Goal: Transaction & Acquisition: Purchase product/service

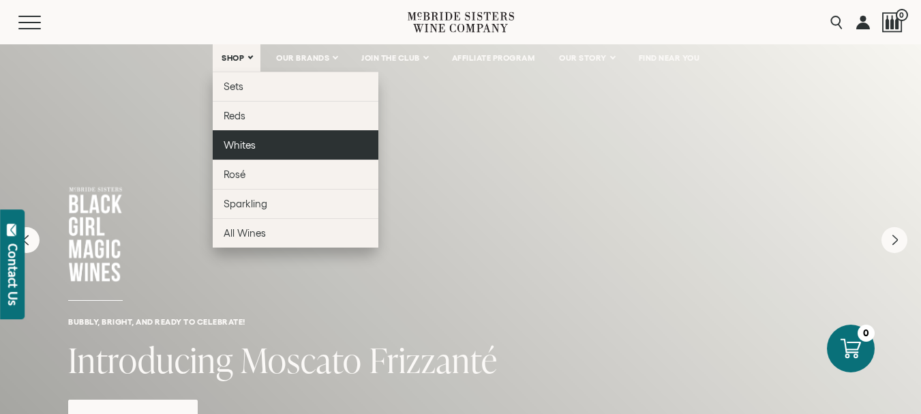
click at [236, 141] on span "Whites" at bounding box center [240, 145] width 32 height 12
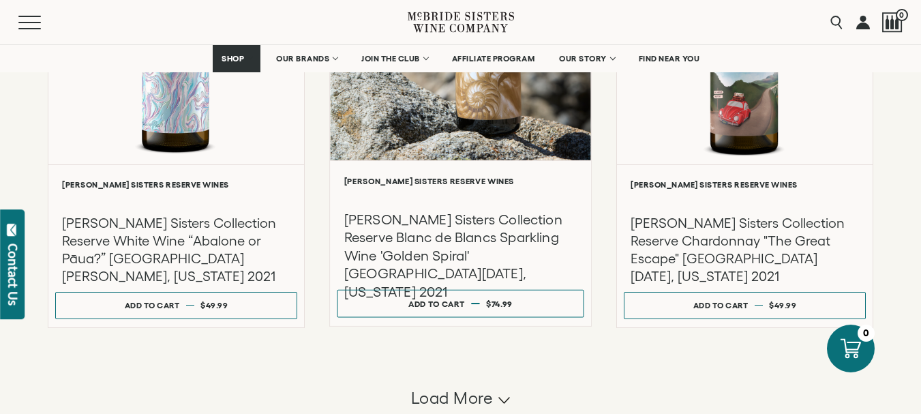
scroll to position [1159, 0]
